Goal: Use online tool/utility: Use online tool/utility

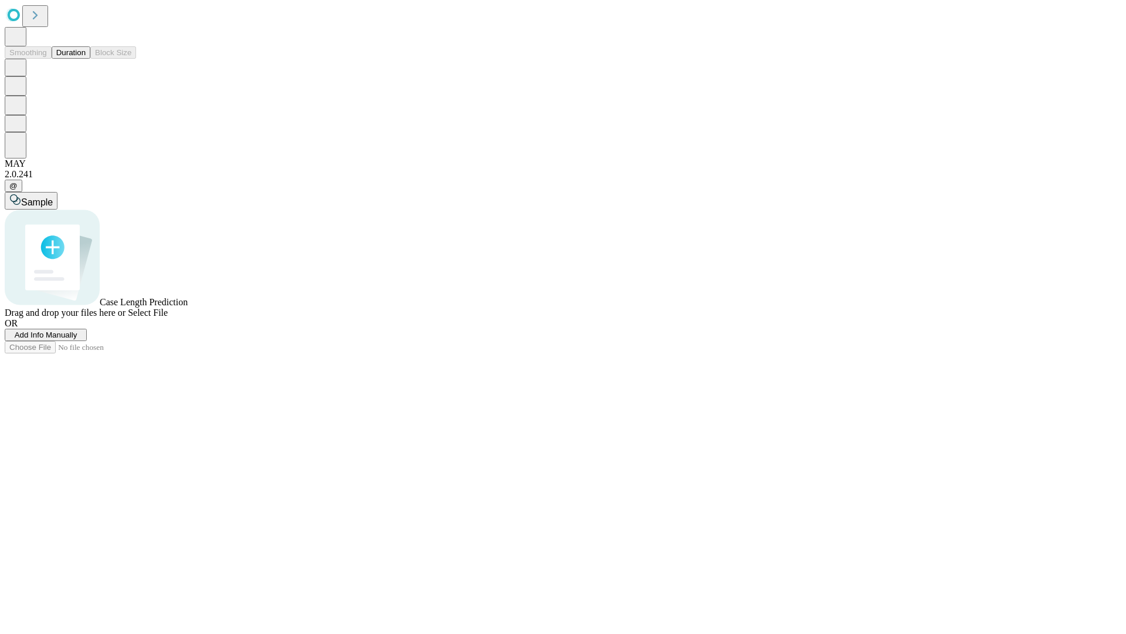
click at [86, 59] on button "Duration" at bounding box center [71, 52] width 39 height 12
click at [53, 197] on span "Sample" at bounding box center [37, 202] width 32 height 10
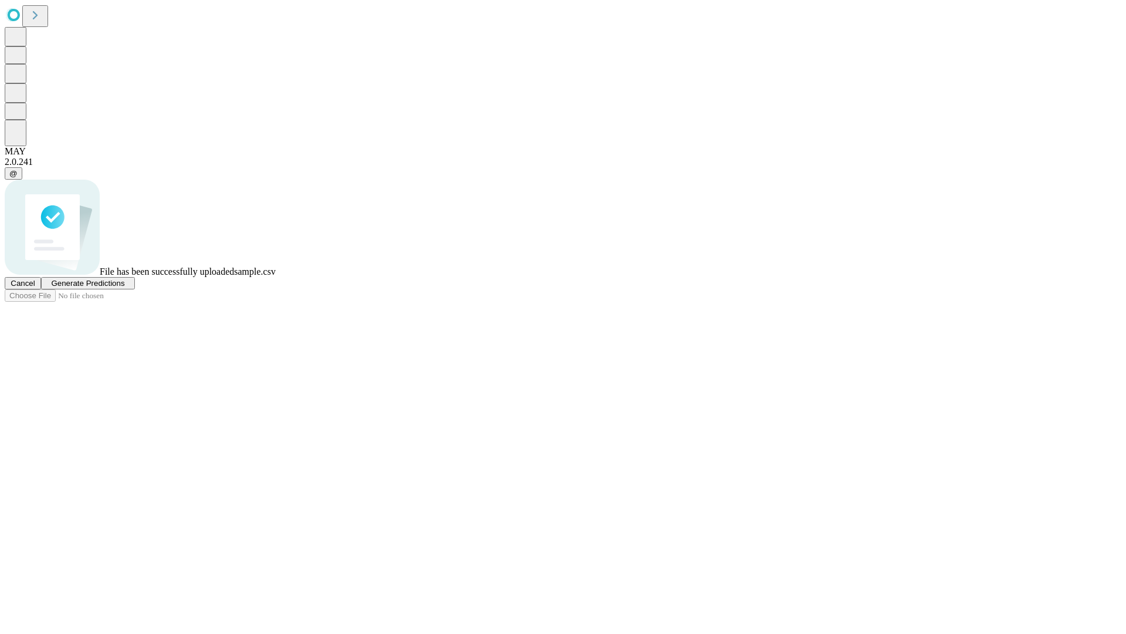
click at [124, 287] on span "Generate Predictions" at bounding box center [87, 283] width 73 height 9
